Goal: Transaction & Acquisition: Book appointment/travel/reservation

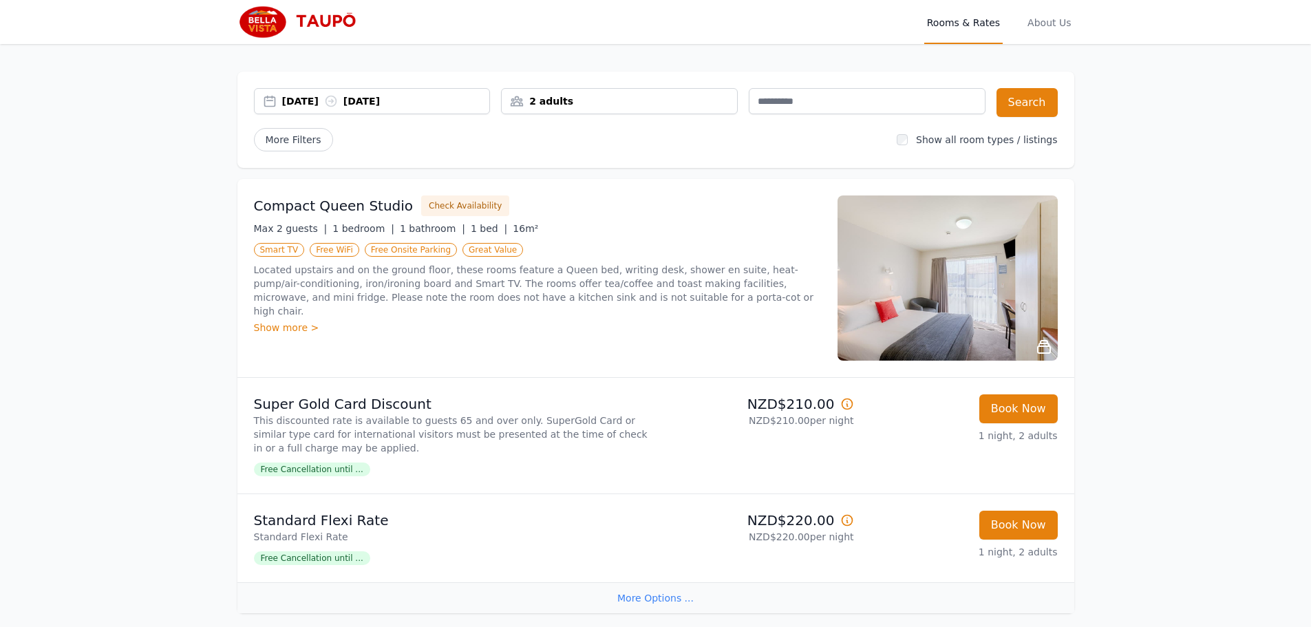
click at [324, 473] on span "Free Cancellation until ..." at bounding box center [312, 470] width 116 height 14
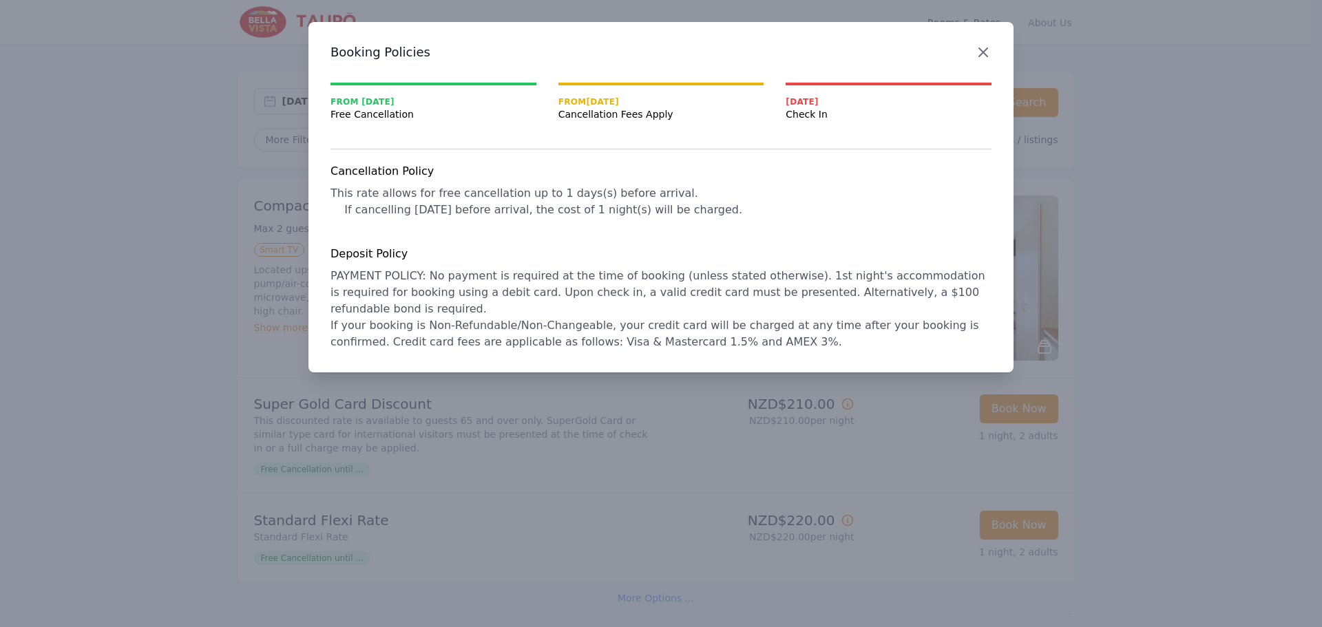
click at [978, 52] on icon "button" at bounding box center [983, 52] width 17 height 17
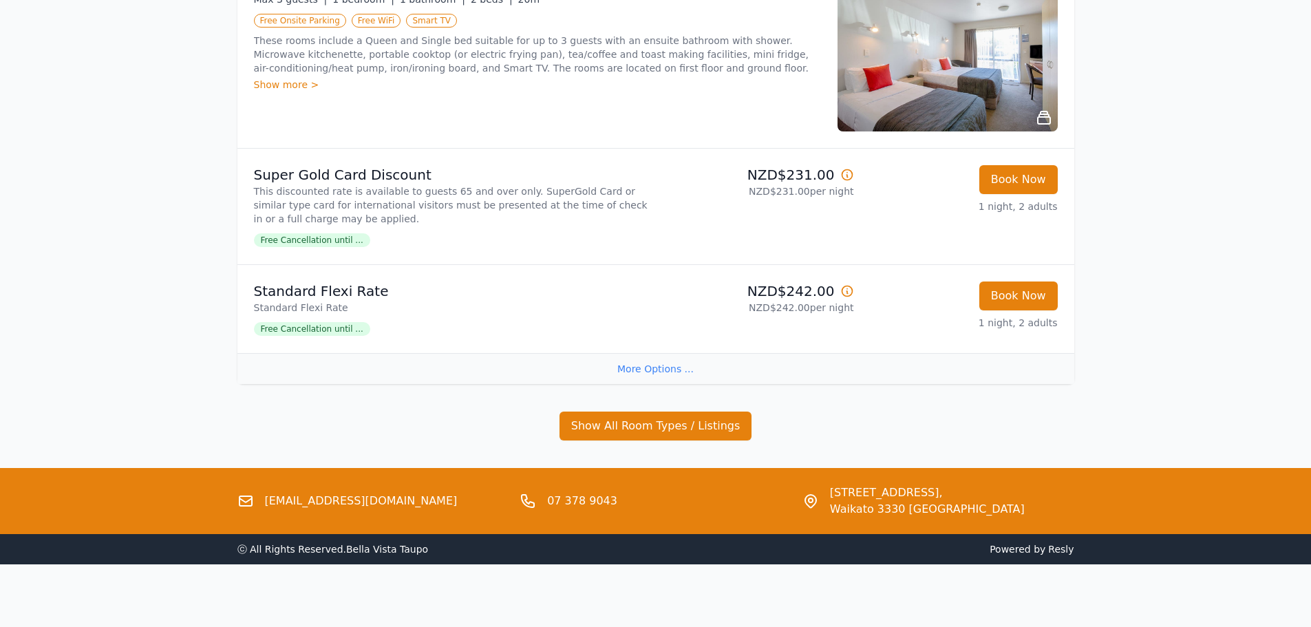
scroll to position [1135, 0]
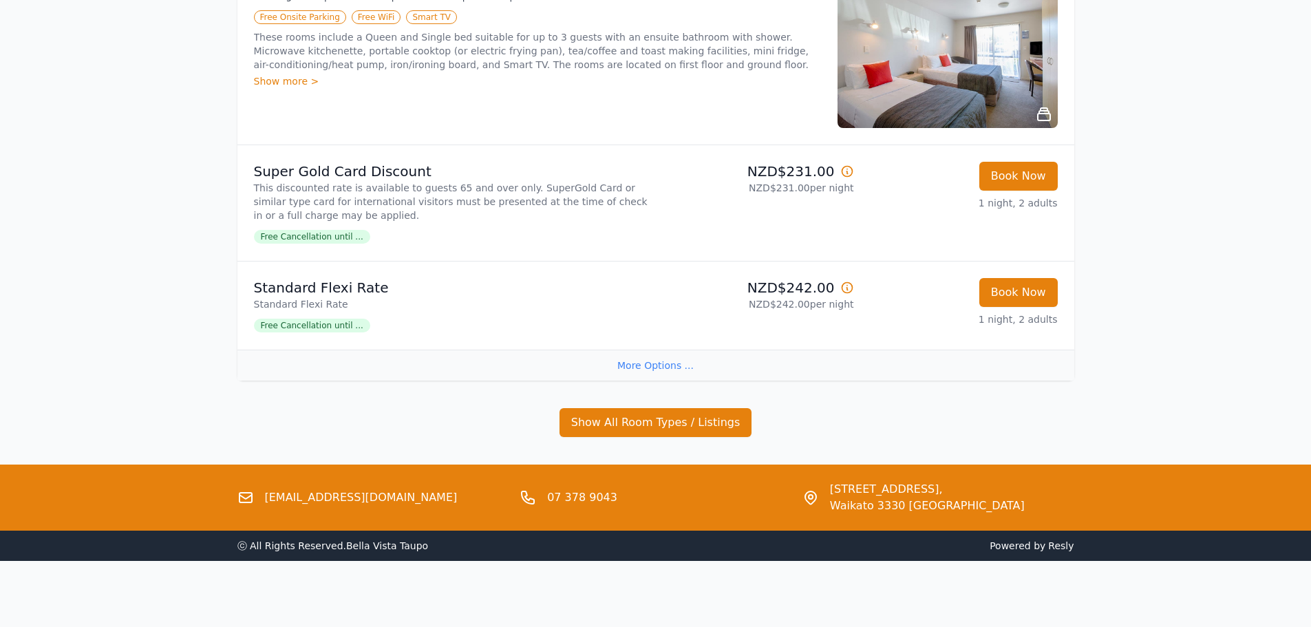
click at [674, 365] on div "More Options ..." at bounding box center [656, 365] width 837 height 31
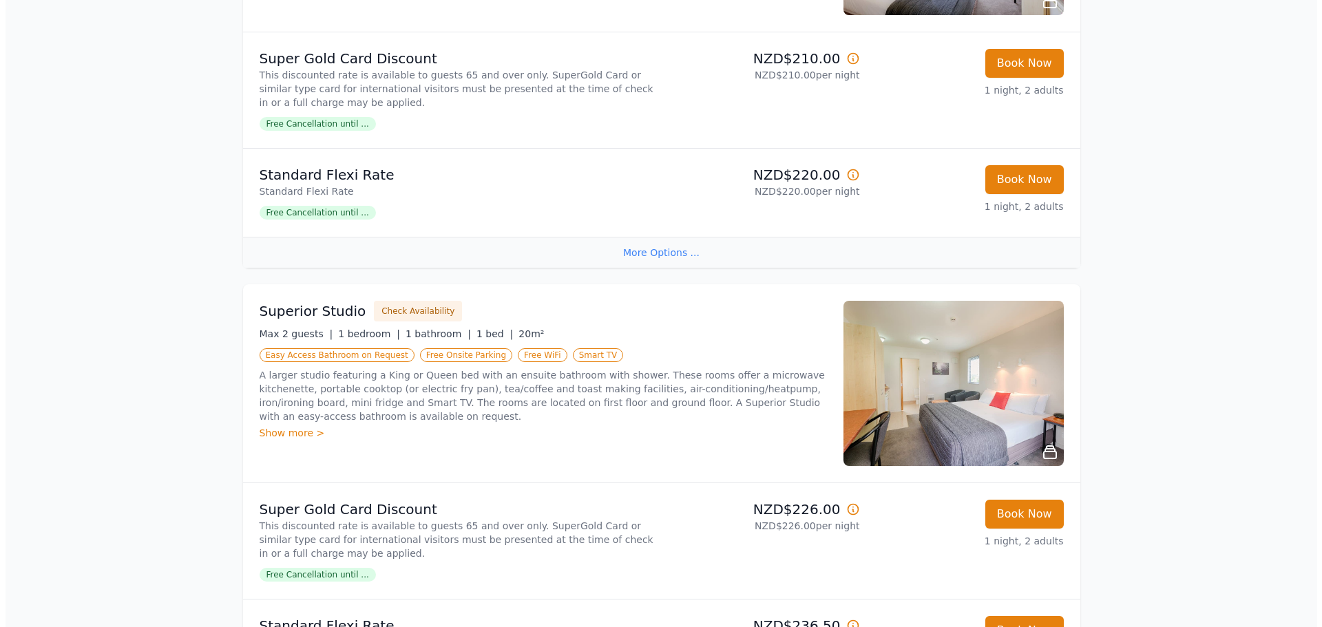
scroll to position [346, 0]
click at [305, 430] on div "Show more >" at bounding box center [537, 432] width 567 height 14
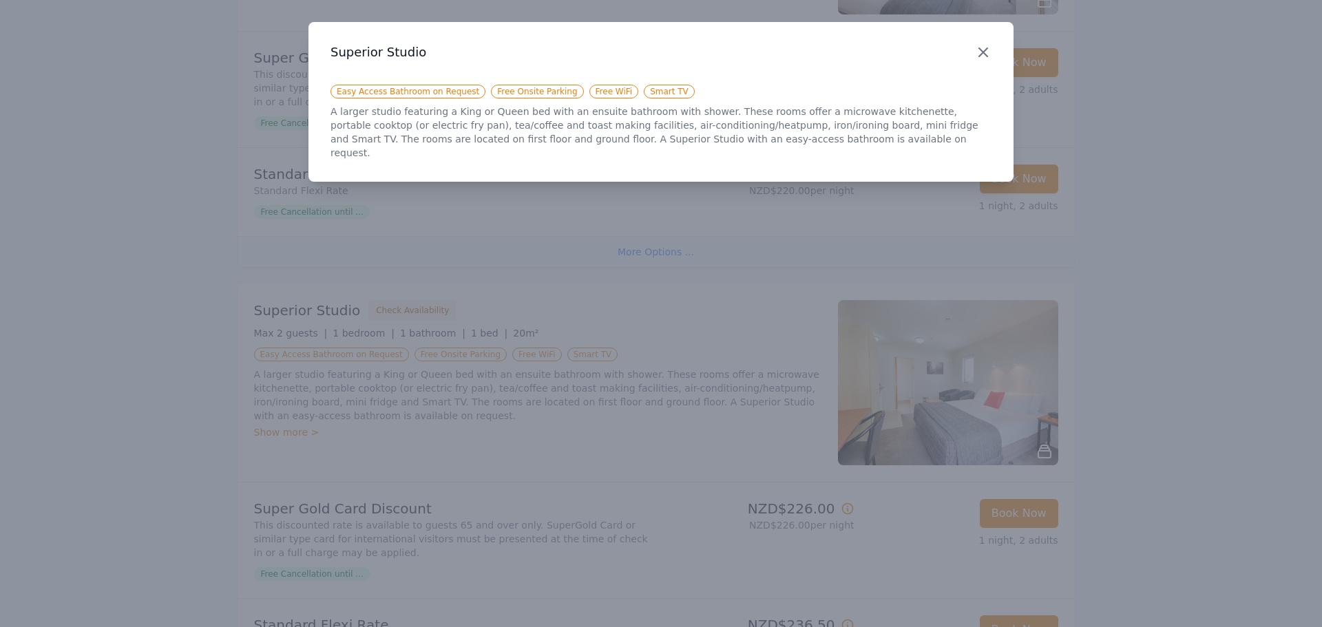
click at [982, 54] on icon "button" at bounding box center [983, 52] width 8 height 8
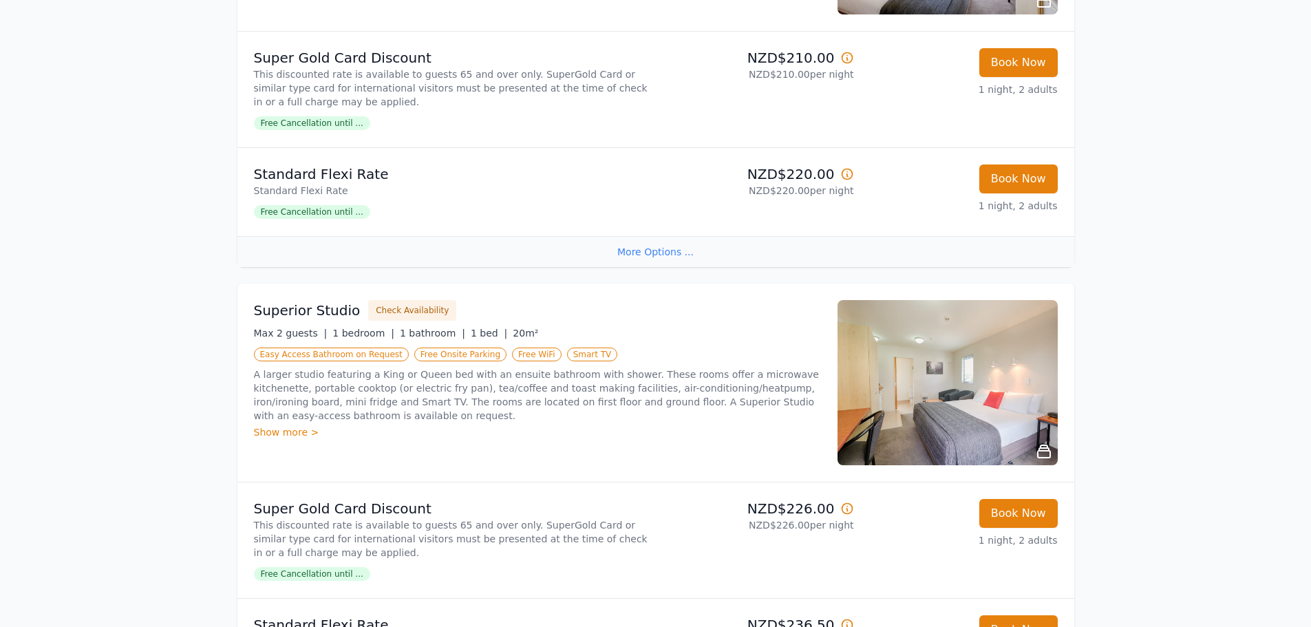
click at [945, 405] on img at bounding box center [948, 382] width 220 height 165
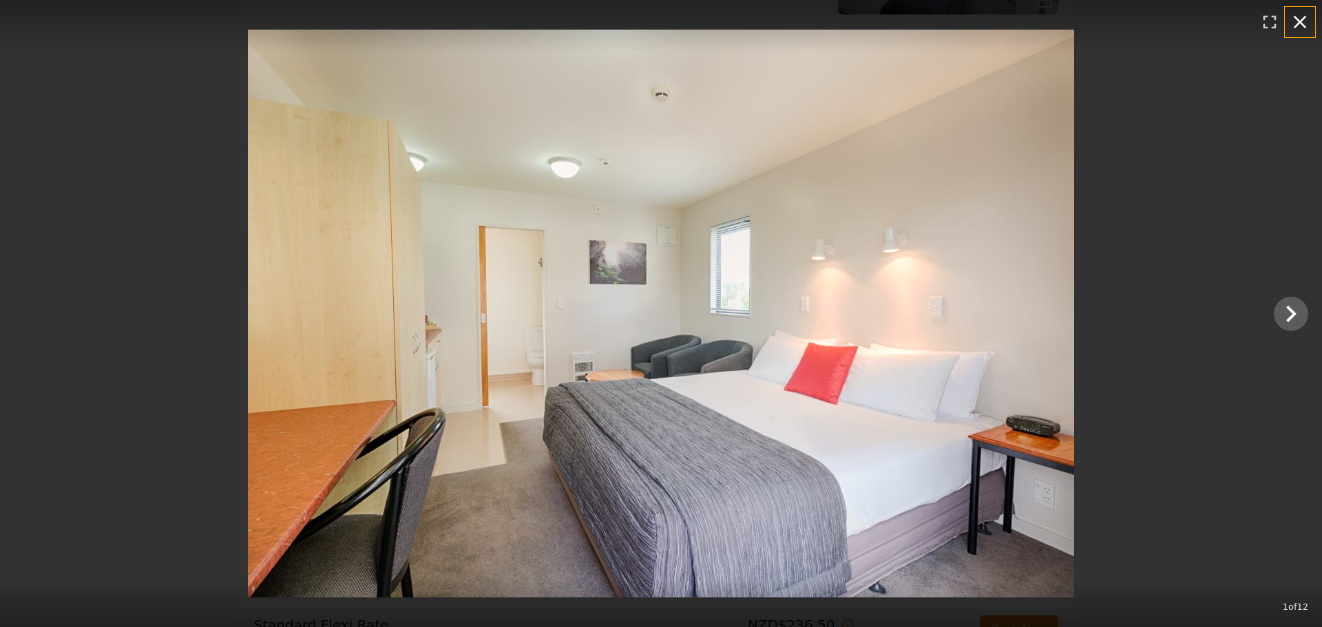
click at [1296, 23] on icon "button" at bounding box center [1300, 22] width 22 height 22
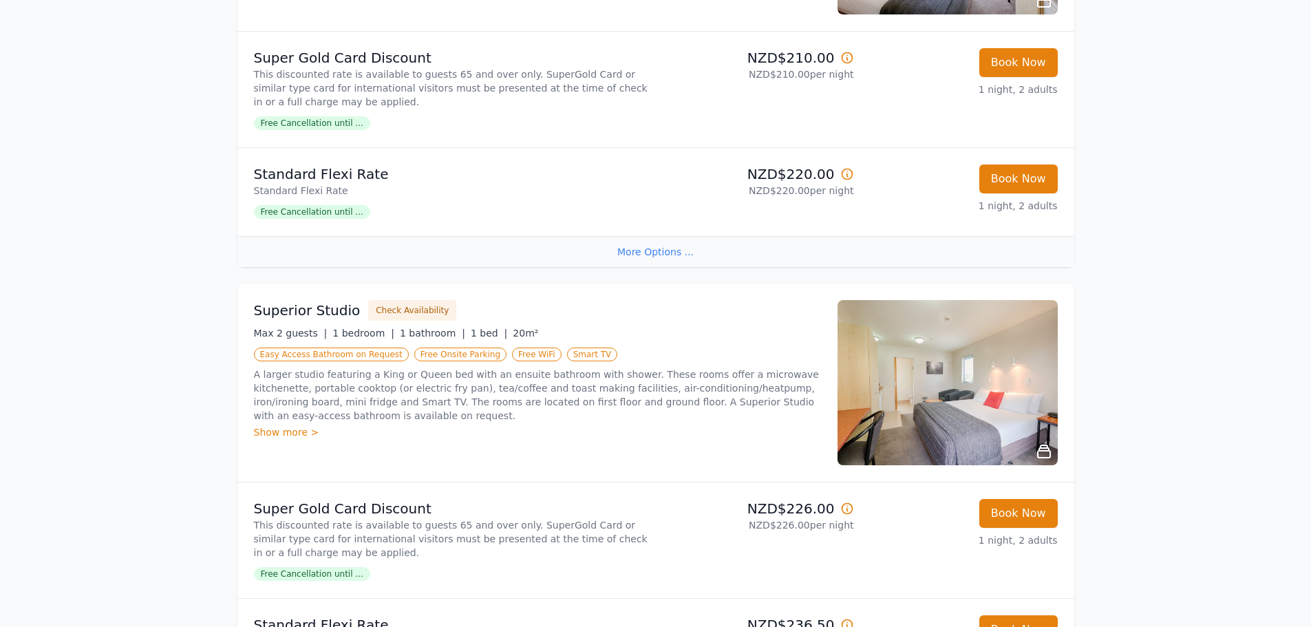
click at [987, 394] on img at bounding box center [948, 382] width 220 height 165
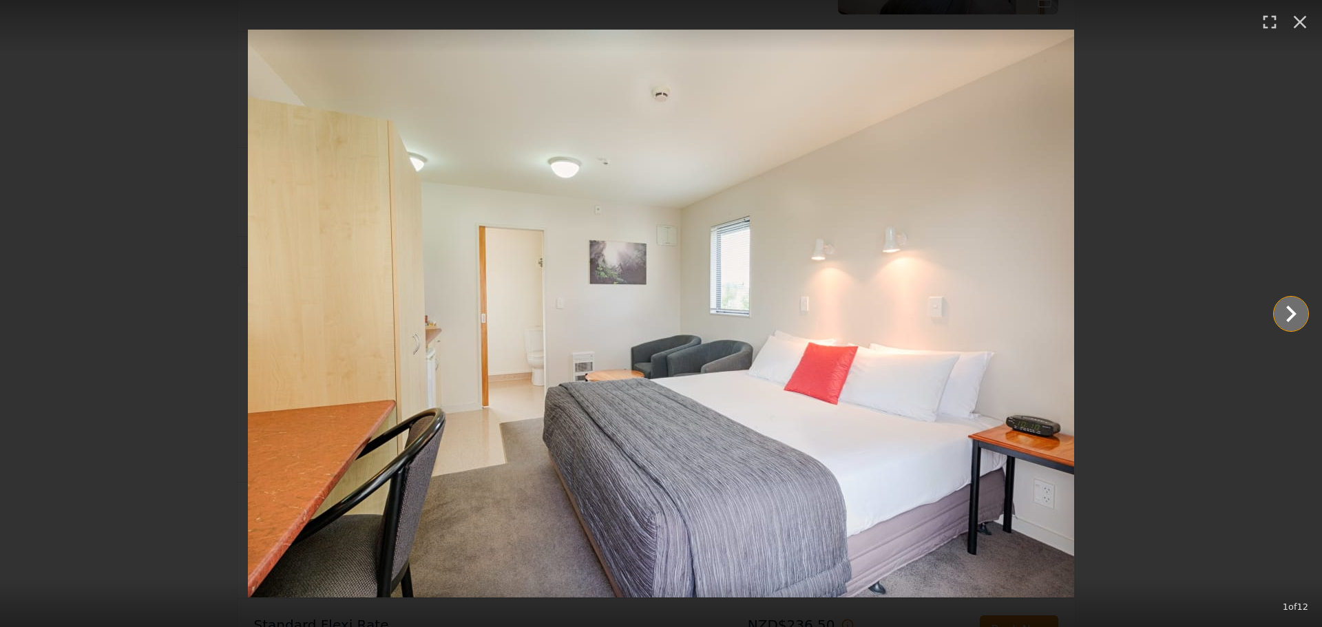
click at [1287, 315] on icon "Show slide 2 of 12" at bounding box center [1290, 313] width 33 height 33
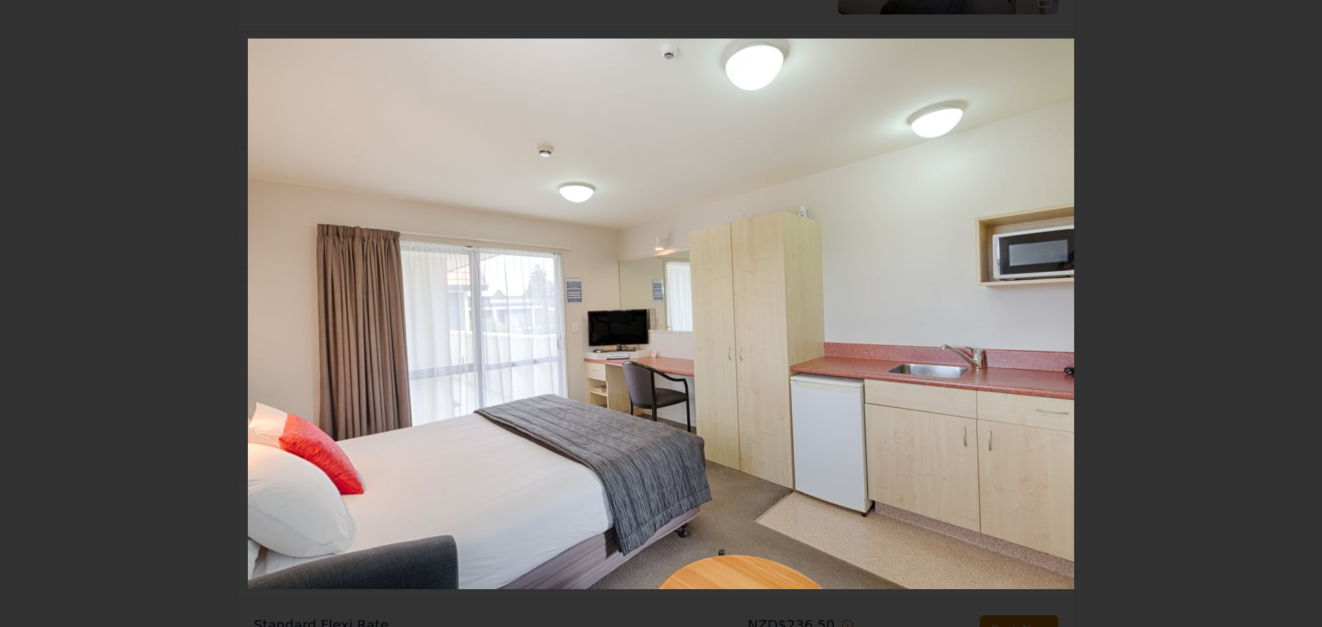
click at [1287, 315] on icon "Show slide 3 of 12" at bounding box center [1290, 313] width 33 height 33
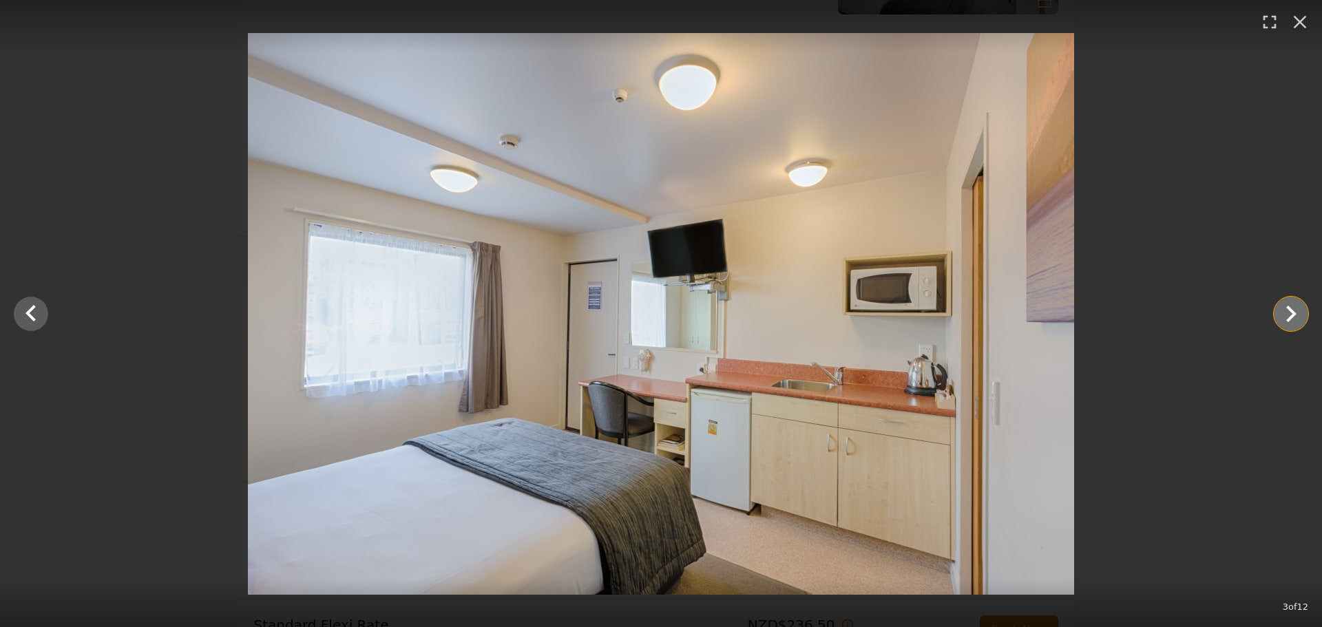
click at [1287, 315] on icon "Show slide 4 of 12" at bounding box center [1290, 313] width 33 height 33
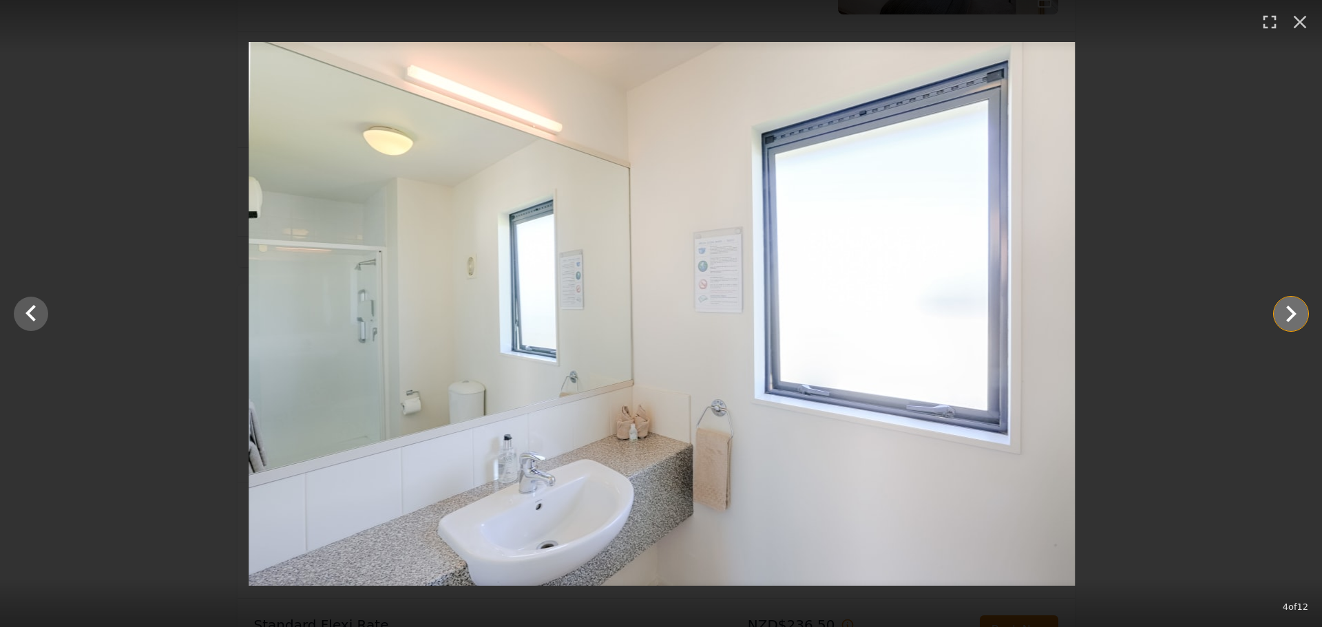
click at [1287, 315] on icon "Show slide 5 of 12" at bounding box center [1290, 313] width 33 height 33
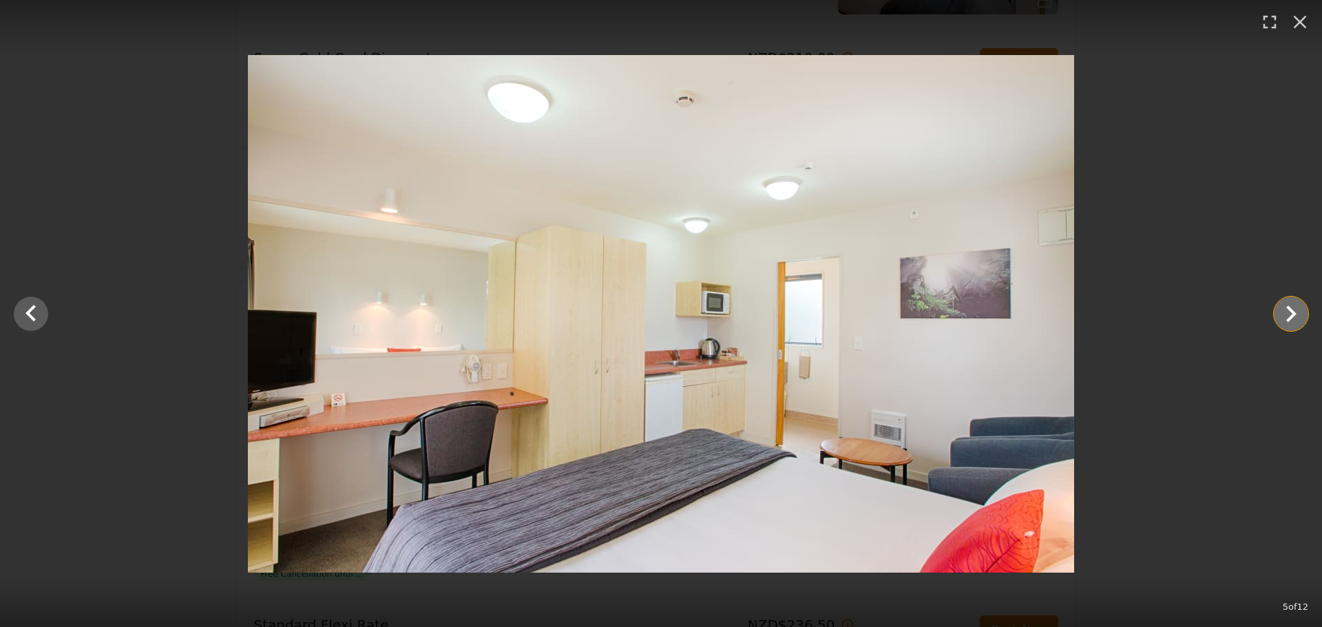
click at [1287, 315] on icon "Show slide 6 of 12" at bounding box center [1290, 313] width 33 height 33
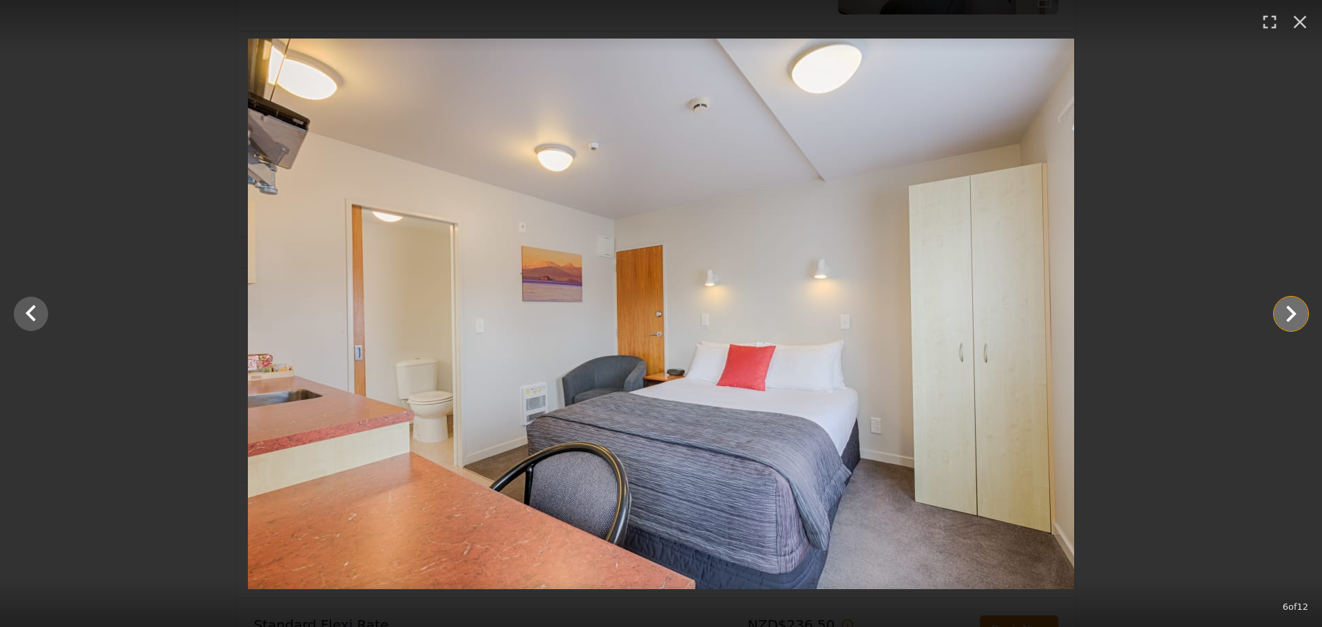
click at [1287, 315] on icon "Show slide 7 of 12" at bounding box center [1290, 313] width 33 height 33
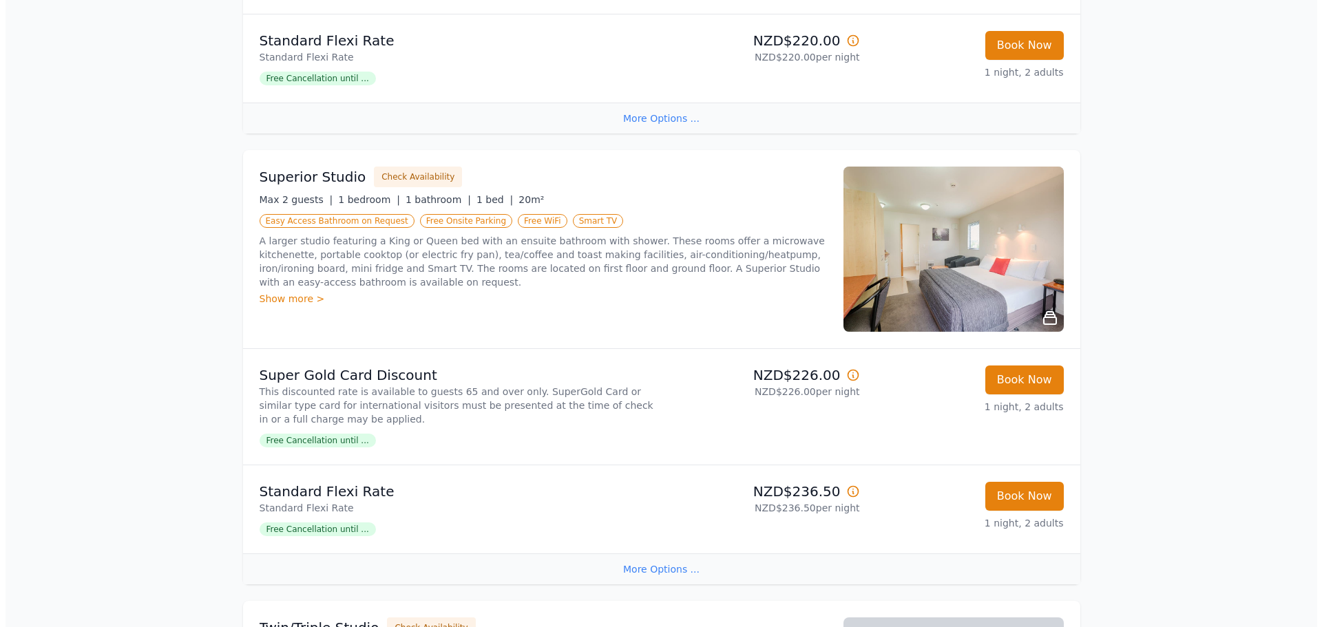
scroll to position [482, 0]
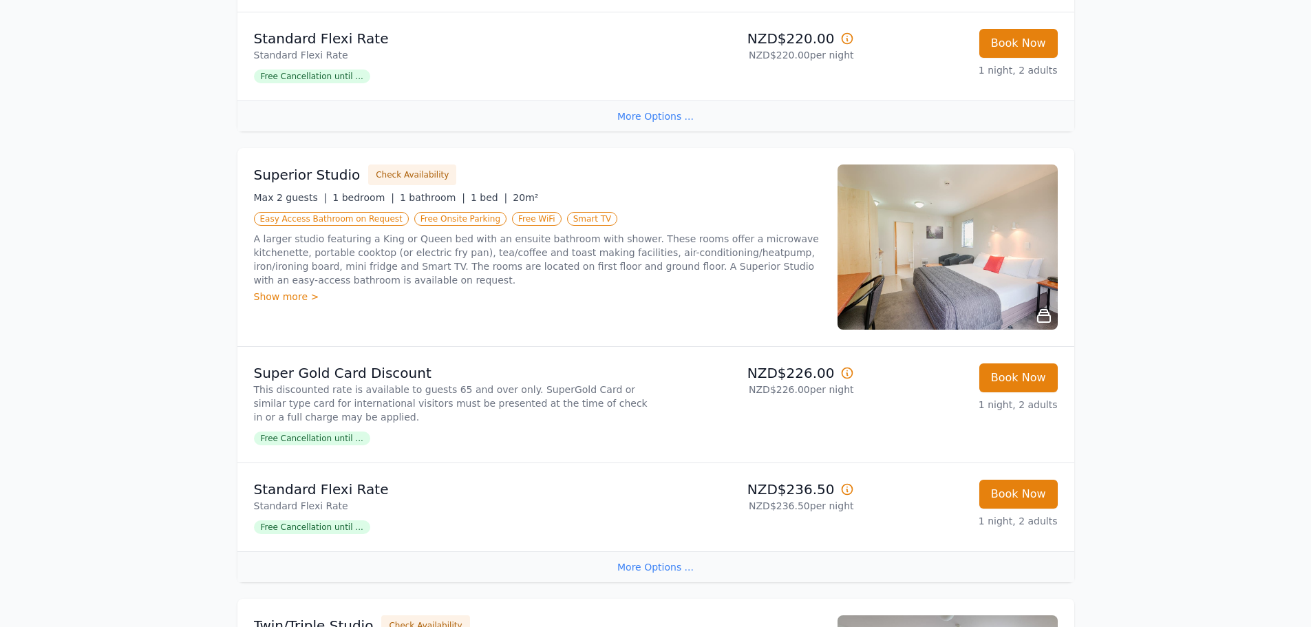
click at [340, 439] on span "Free Cancellation until ..." at bounding box center [312, 439] width 116 height 14
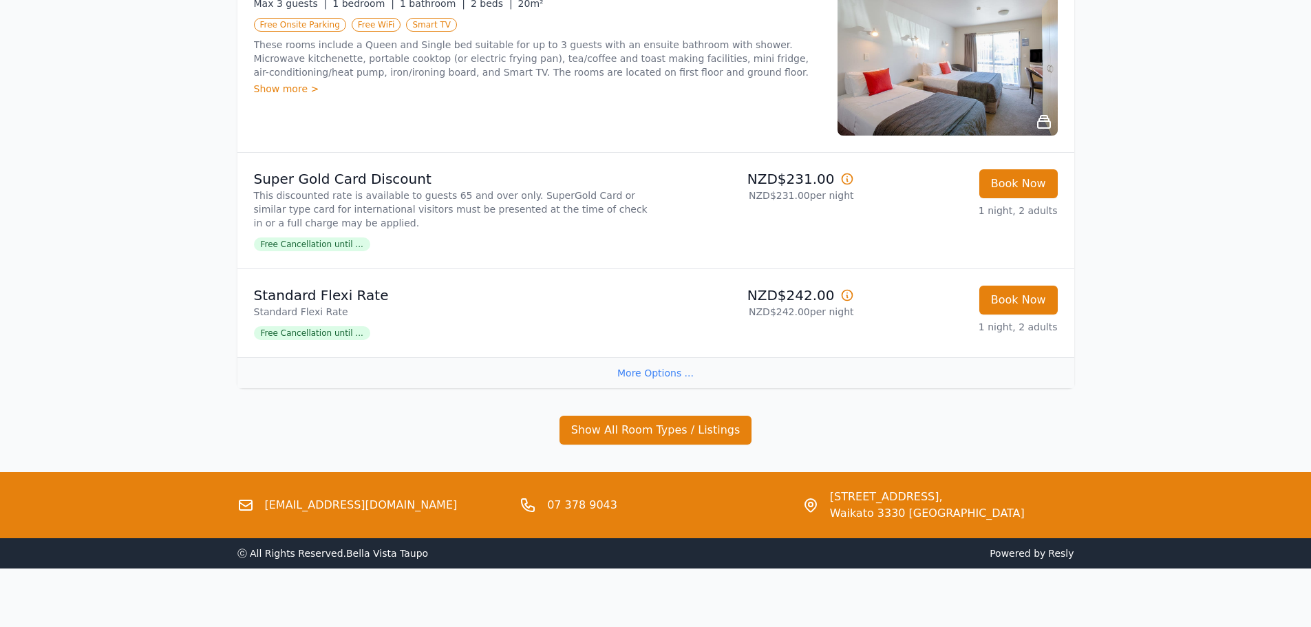
scroll to position [1135, 0]
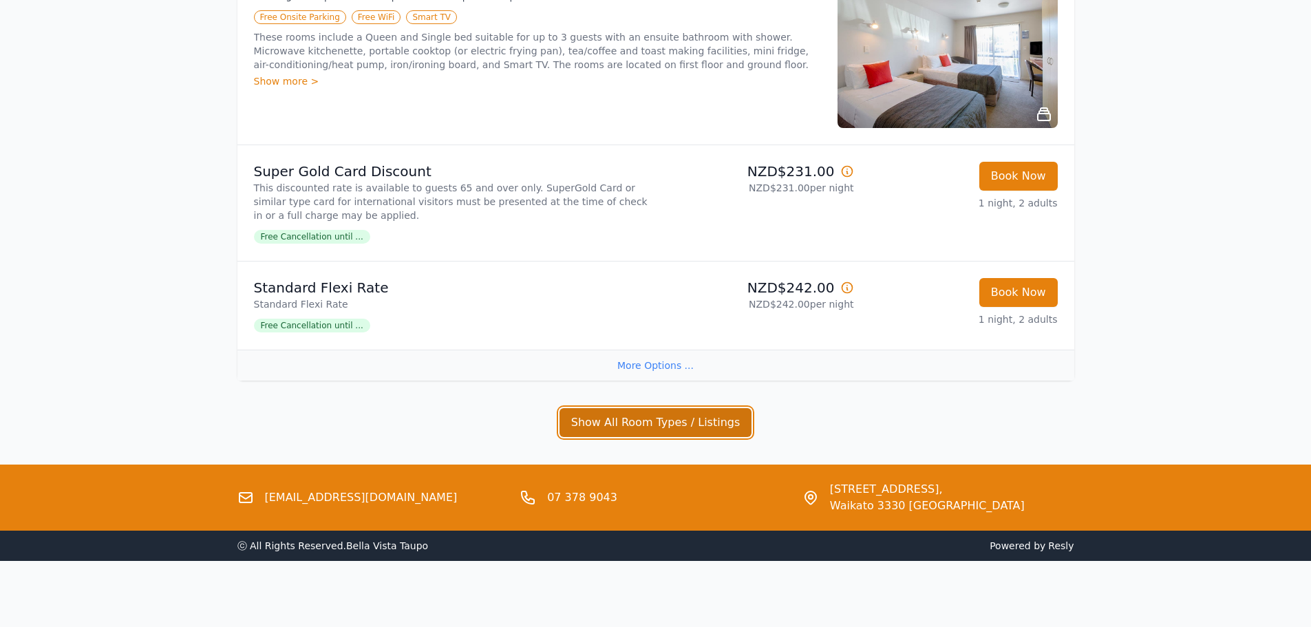
click at [655, 415] on button "Show All Room Types / Listings" at bounding box center [656, 422] width 193 height 29
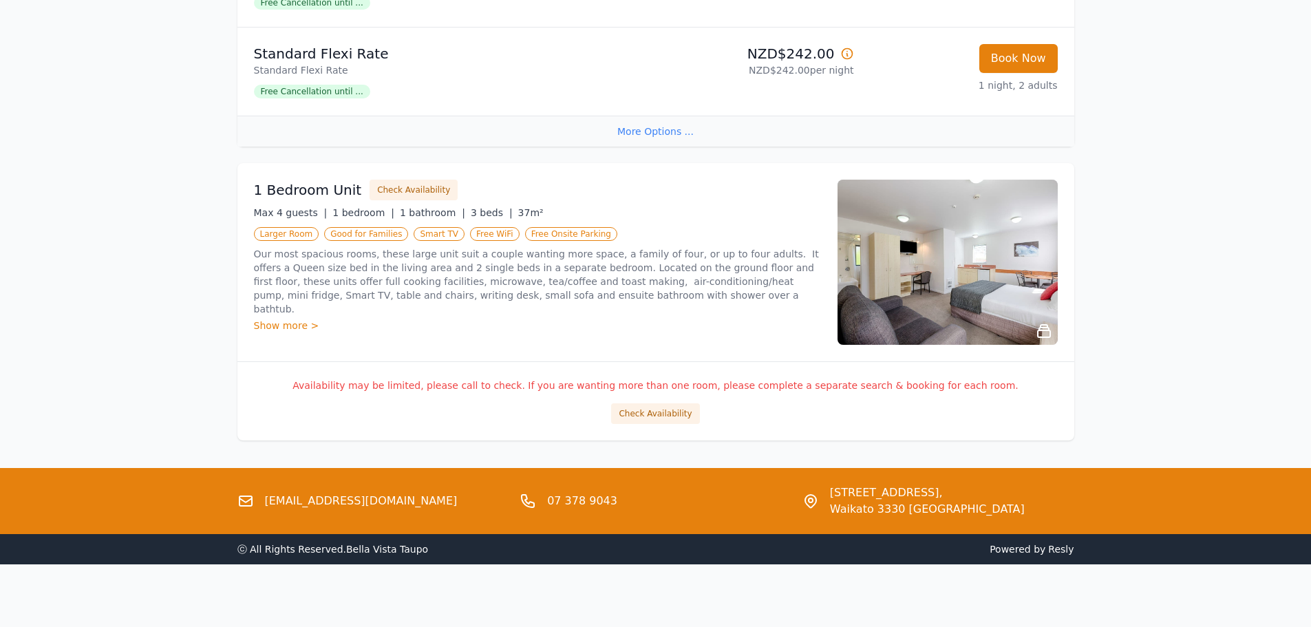
scroll to position [1372, 0]
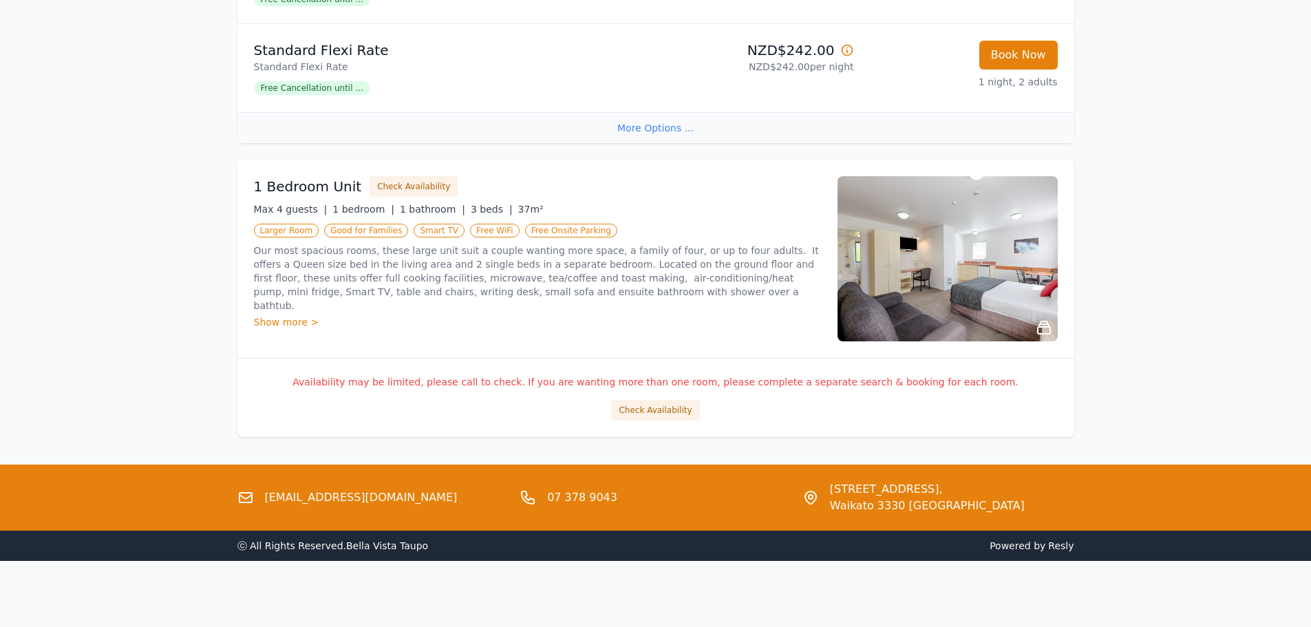
click at [991, 291] on img at bounding box center [948, 258] width 220 height 165
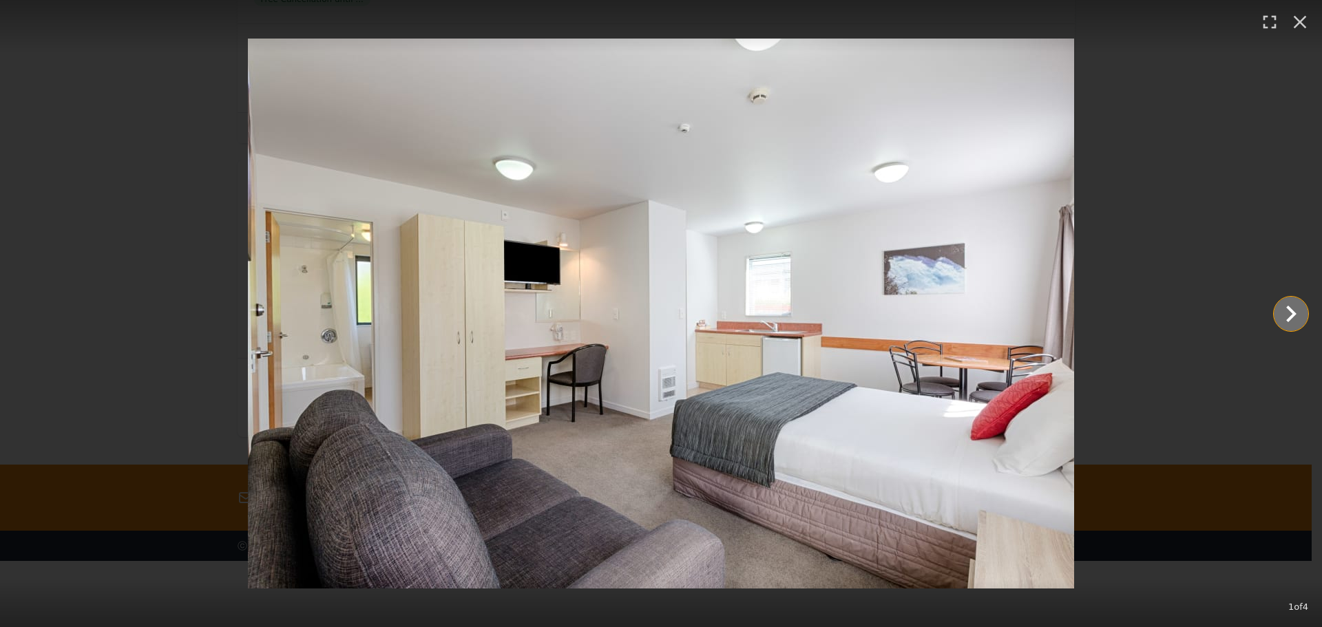
click at [1292, 313] on icon "Show slide 2 of 4" at bounding box center [1291, 314] width 10 height 17
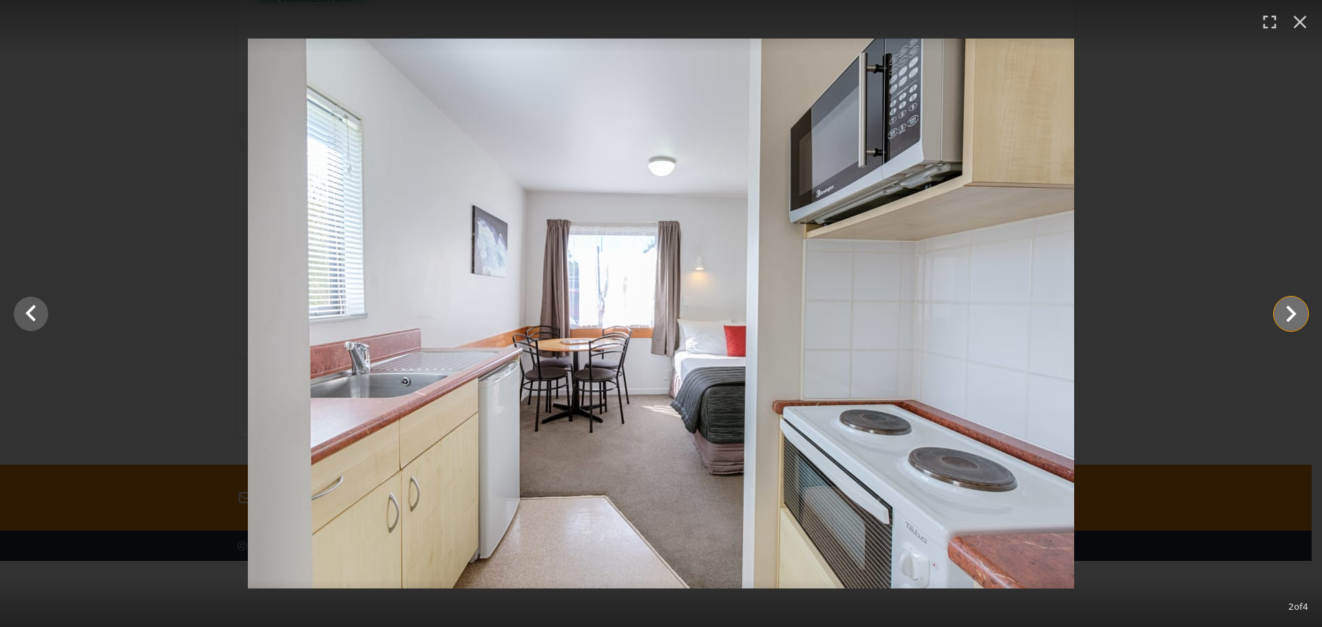
click at [1292, 313] on icon "Show slide 3 of 4" at bounding box center [1291, 314] width 10 height 17
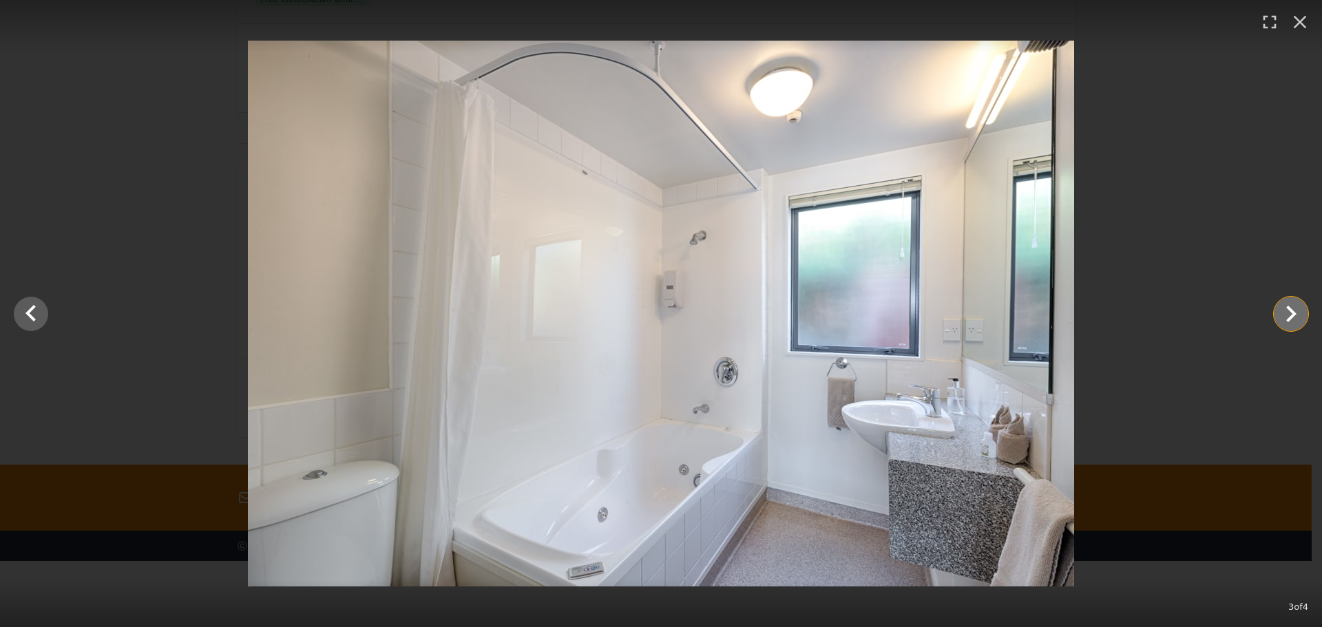
click at [1292, 313] on icon "Show slide 4 of 4" at bounding box center [1291, 314] width 10 height 17
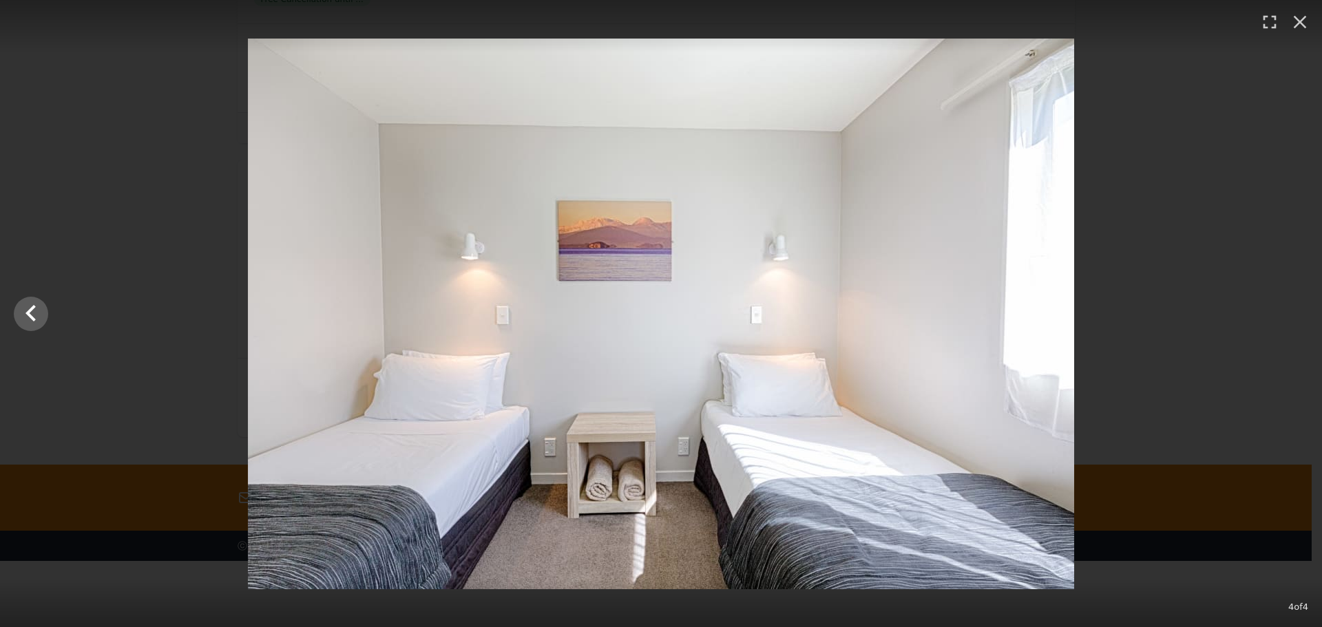
click at [1292, 313] on div at bounding box center [661, 314] width 1322 height 551
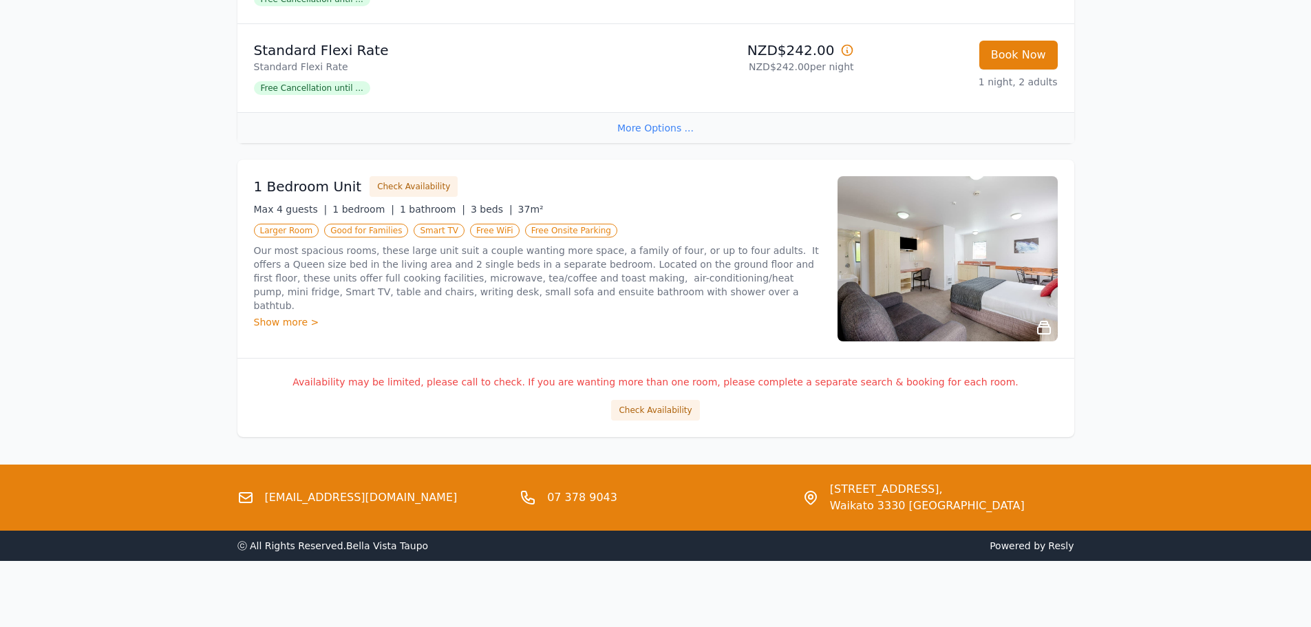
click at [290, 315] on div "Show more >" at bounding box center [537, 322] width 567 height 14
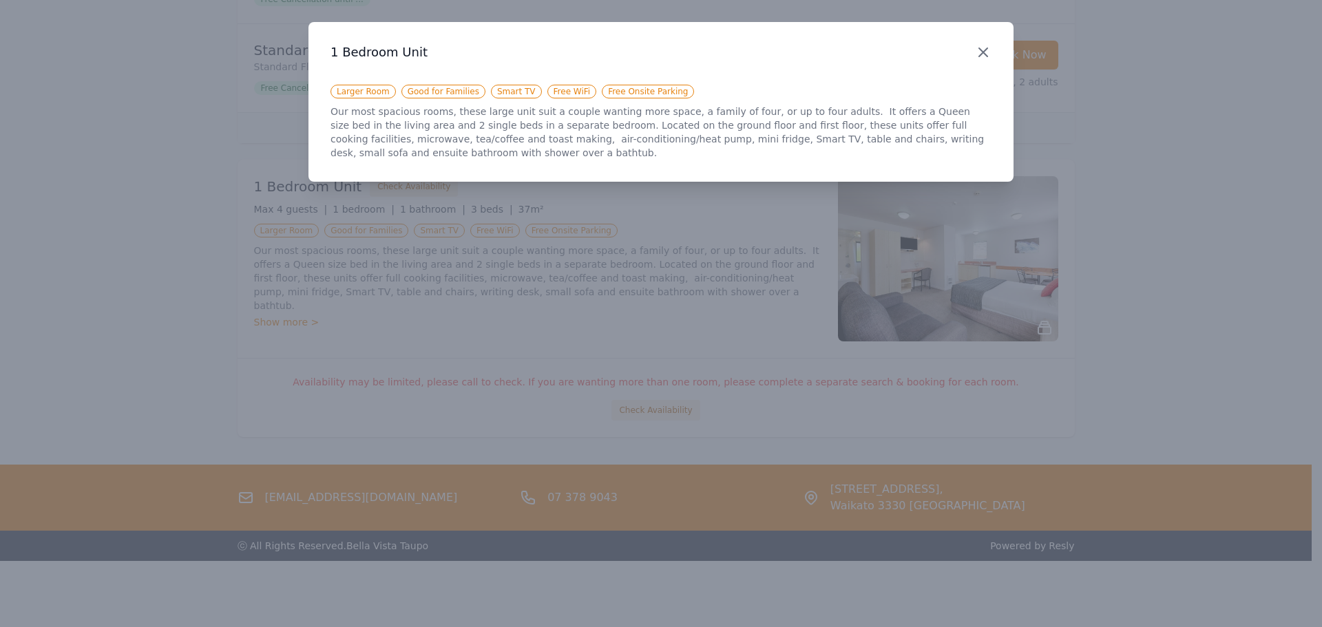
click at [980, 53] on icon "button" at bounding box center [983, 52] width 17 height 17
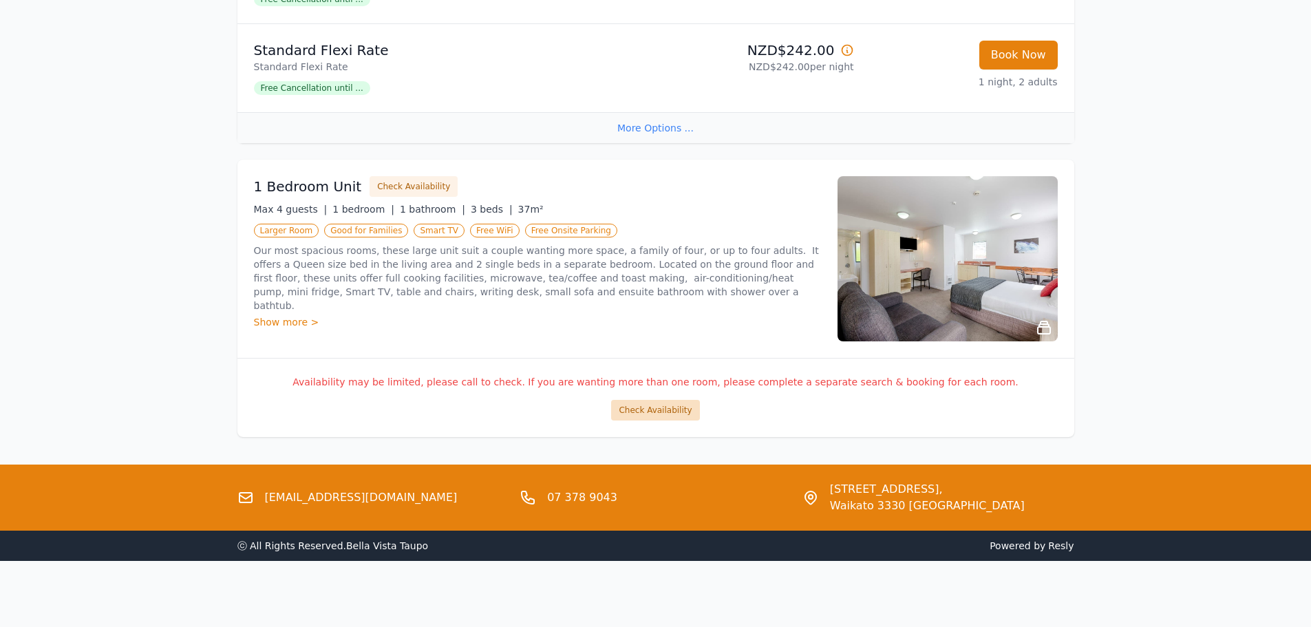
click at [646, 412] on button "Check Availability" at bounding box center [655, 410] width 88 height 21
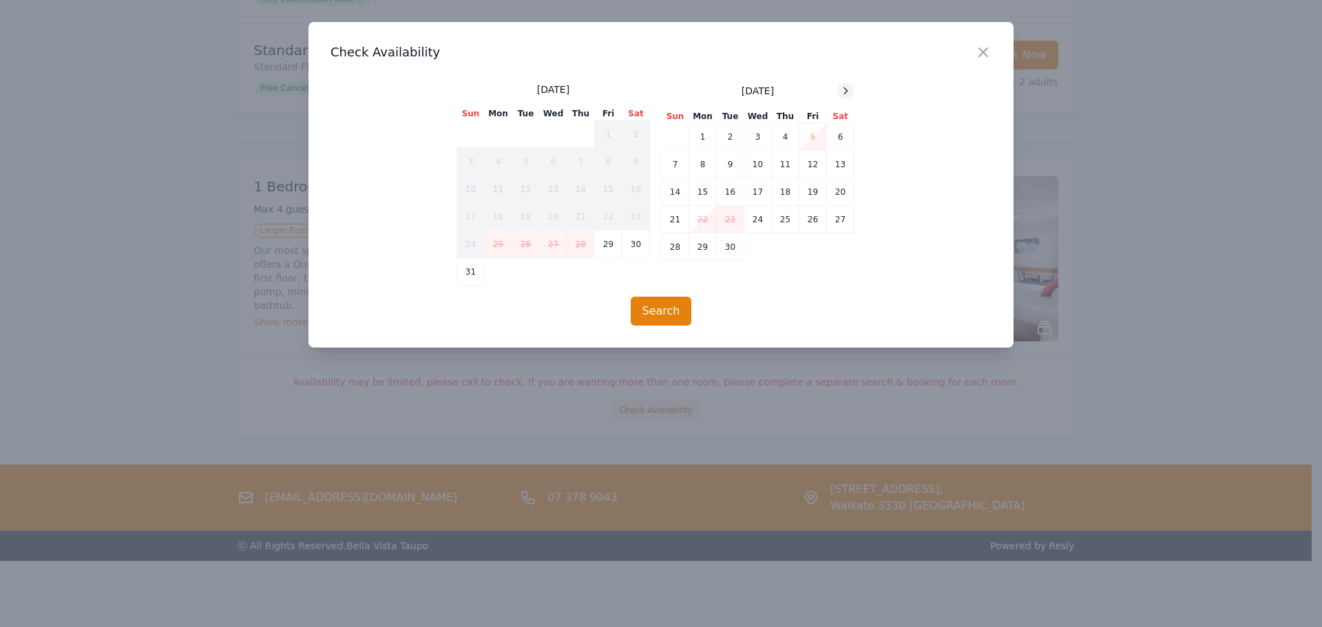
click at [853, 92] on div at bounding box center [845, 91] width 17 height 17
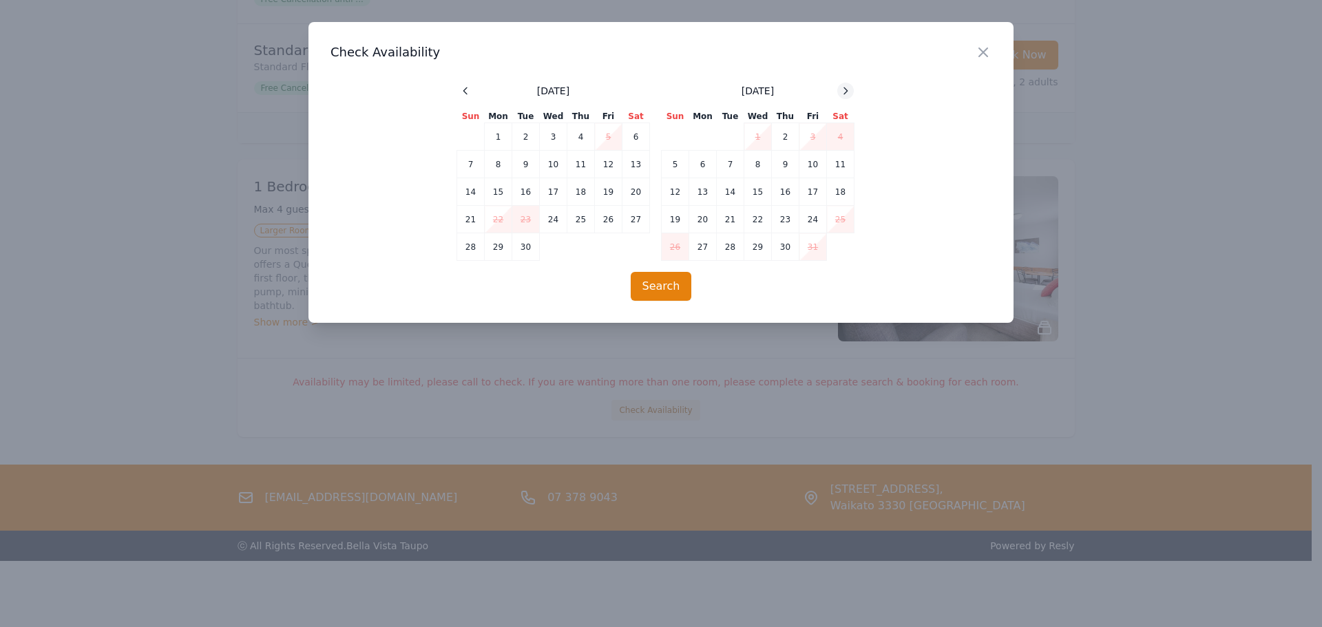
click at [853, 92] on div at bounding box center [845, 91] width 17 height 17
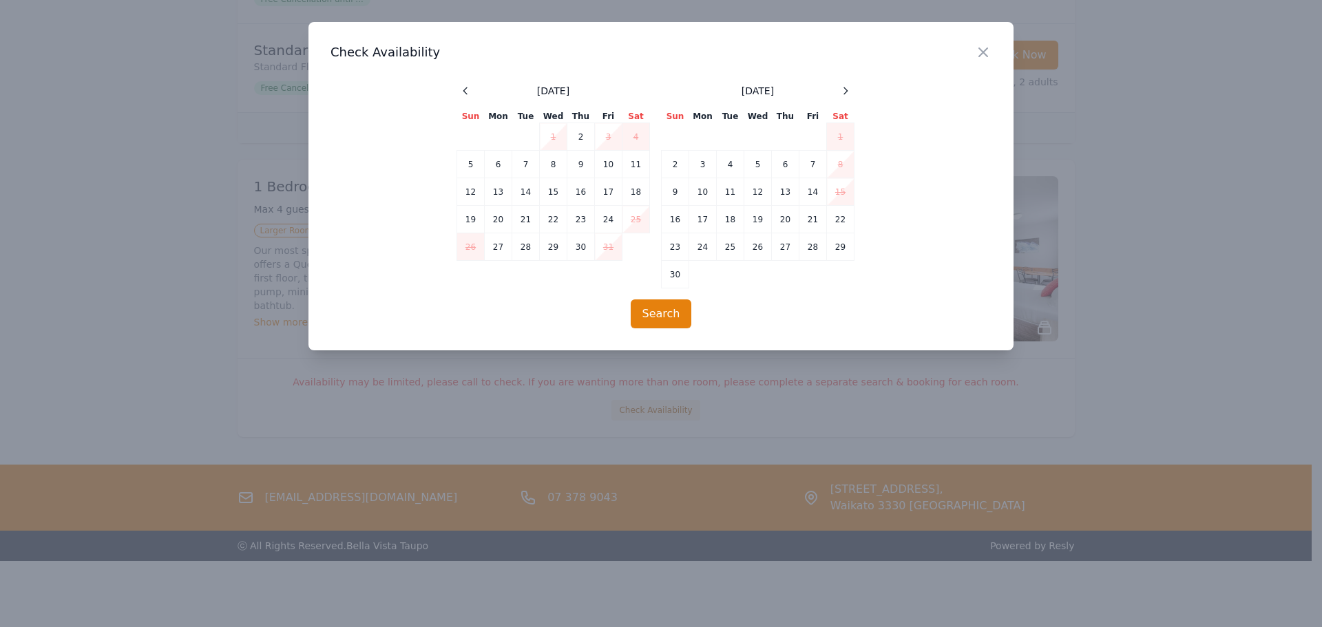
click at [842, 192] on td "15" at bounding box center [841, 192] width 28 height 28
click at [987, 49] on icon "button" at bounding box center [983, 52] width 8 height 8
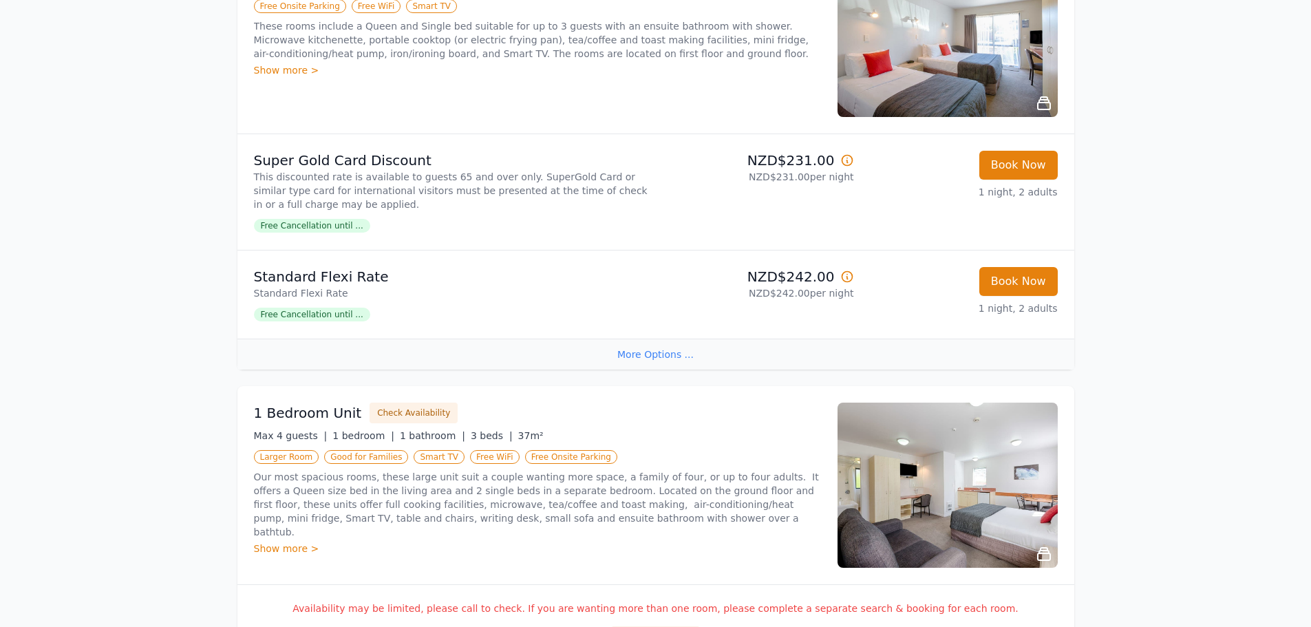
scroll to position [1166, 0]
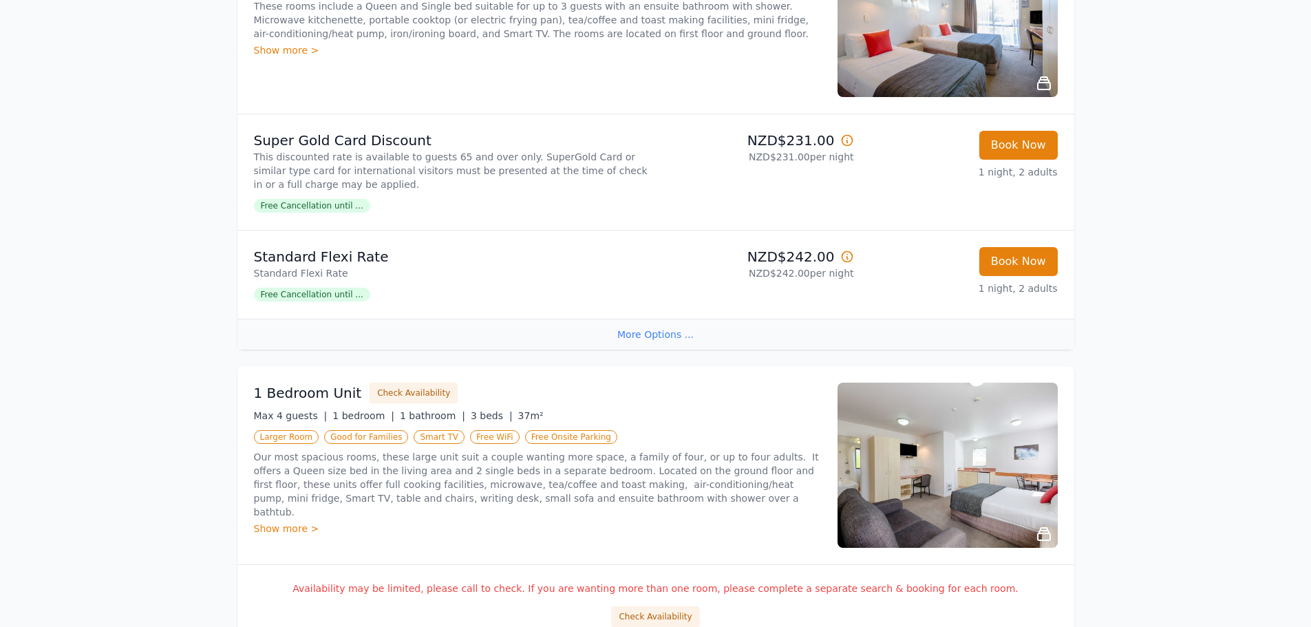
click at [286, 522] on div "Show more >" at bounding box center [537, 529] width 567 height 14
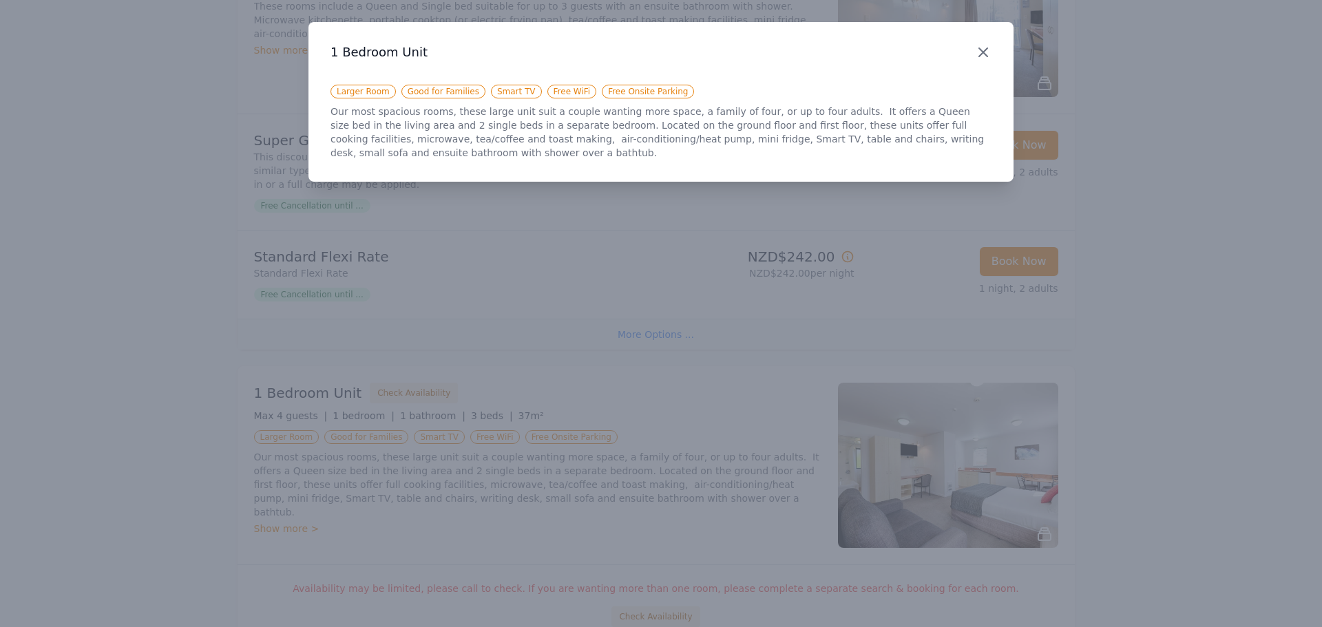
click at [980, 50] on icon "button" at bounding box center [983, 52] width 17 height 17
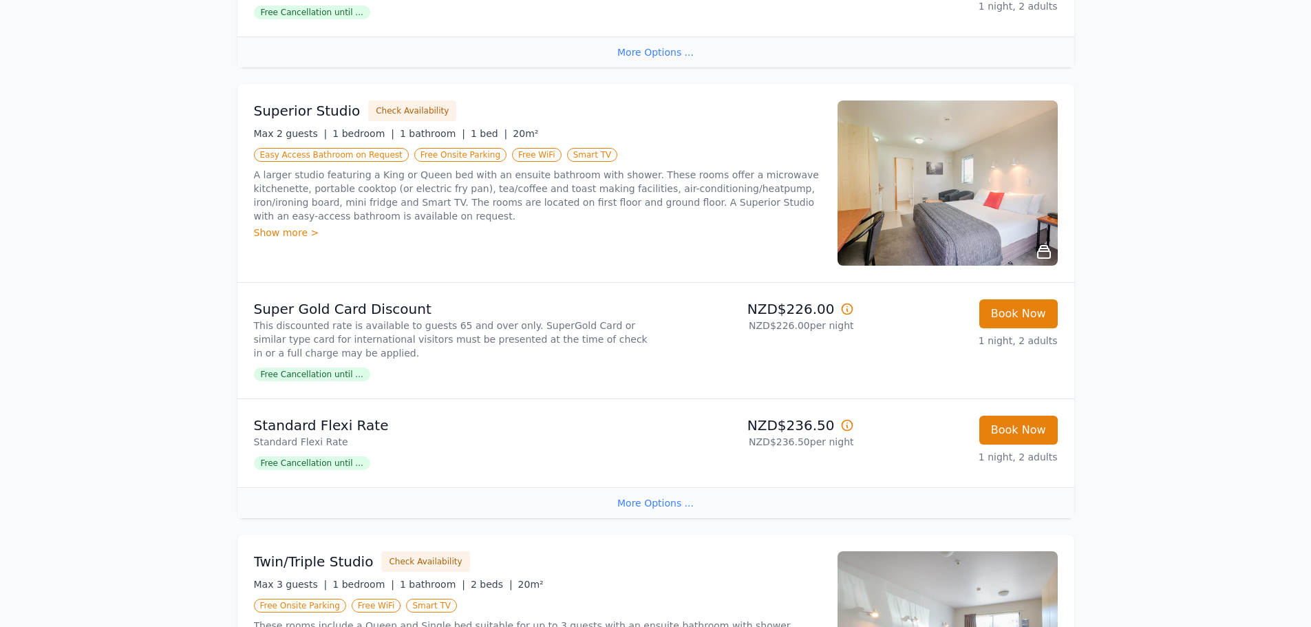
scroll to position [0, 0]
